Goal: Information Seeking & Learning: Find specific fact

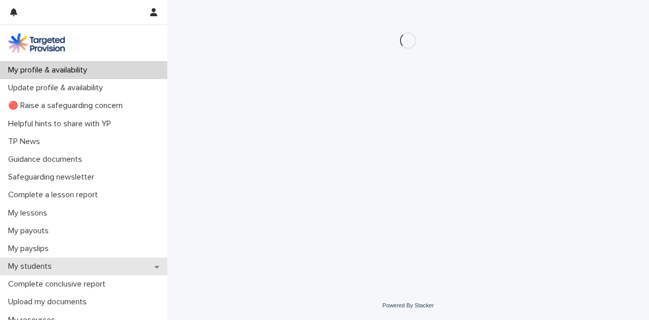
click at [91, 268] on div "My students" at bounding box center [83, 266] width 167 height 18
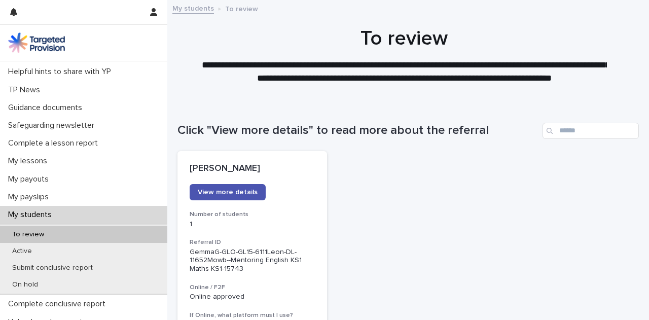
scroll to position [52, 0]
click at [469, 31] on h1 "To review" at bounding box center [404, 38] width 454 height 24
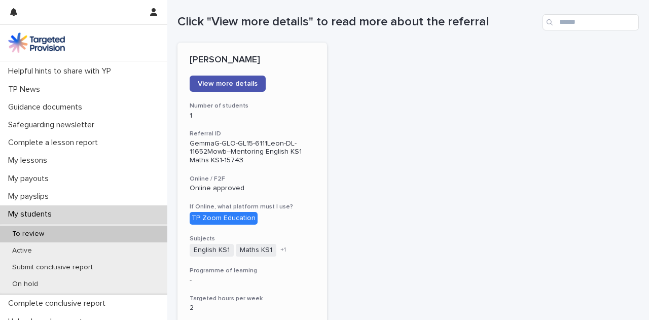
scroll to position [109, 0]
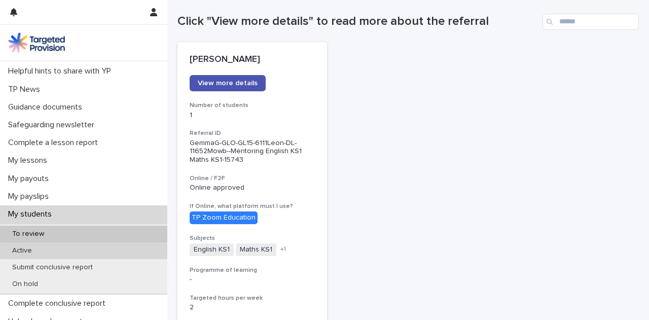
click at [109, 254] on div "Active" at bounding box center [83, 250] width 167 height 17
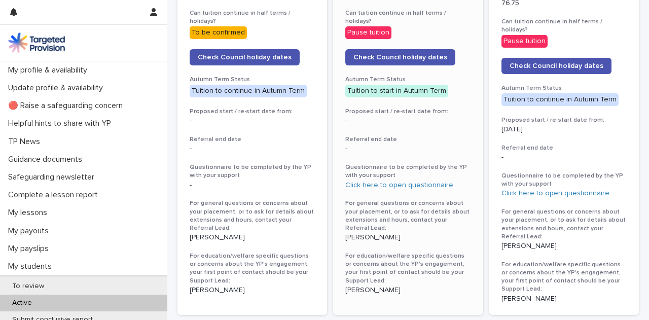
scroll to position [560, 0]
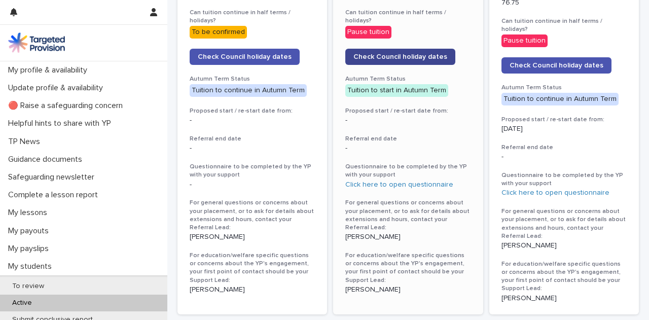
click at [425, 53] on span "Check Council holiday dates" at bounding box center [400, 56] width 94 height 7
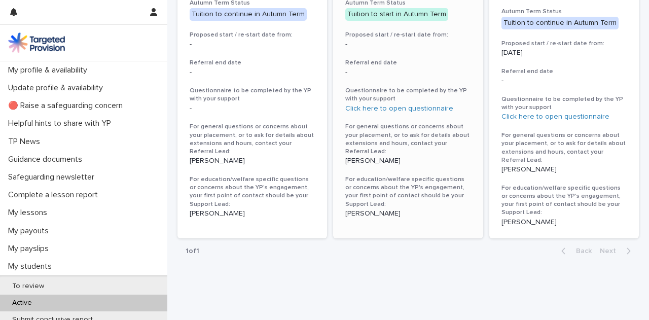
scroll to position [591, 0]
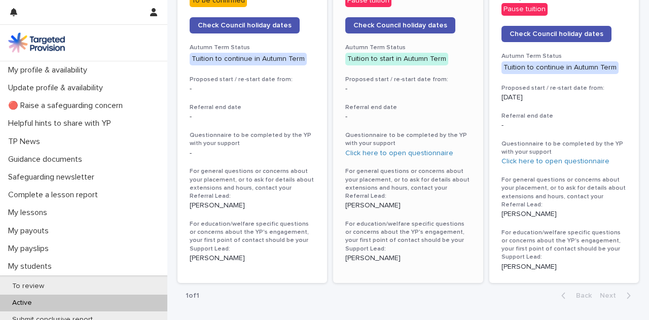
click at [451, 76] on h3 "Proposed start / re-start date from:" at bounding box center [407, 80] width 125 height 8
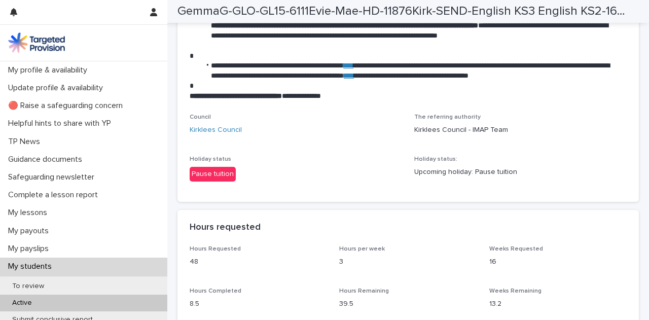
scroll to position [1639, 0]
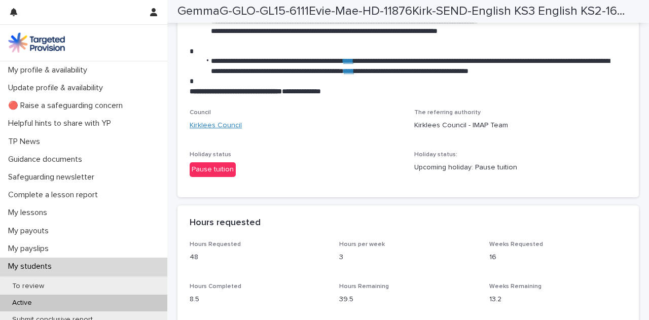
click at [233, 125] on link "Kirklees Council" at bounding box center [216, 125] width 52 height 11
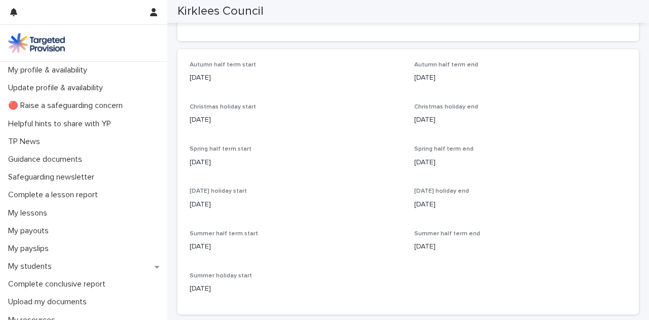
scroll to position [153, 0]
